Goal: Register for event/course

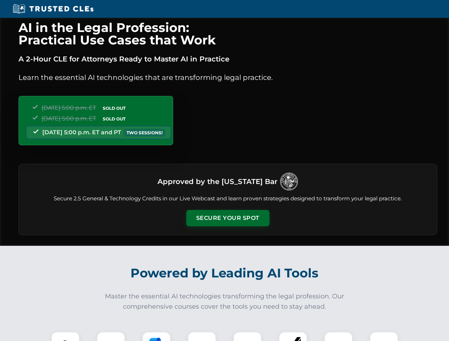
click at [227, 218] on button "Secure Your Spot" at bounding box center [227, 218] width 83 height 16
click at [65, 336] on img at bounding box center [65, 346] width 21 height 21
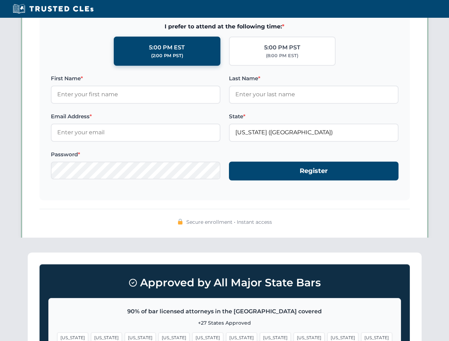
click at [260, 336] on span "[US_STATE]" at bounding box center [275, 337] width 31 height 10
click at [327, 336] on span "[US_STATE]" at bounding box center [342, 337] width 31 height 10
